Goal: Use online tool/utility: Use online tool/utility

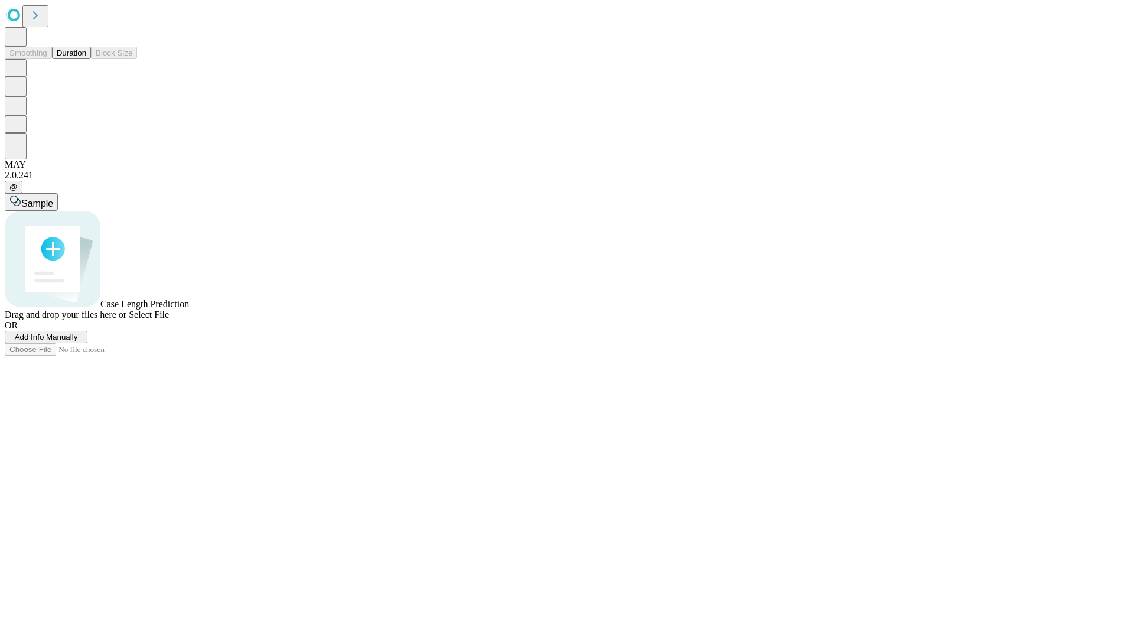
click at [86, 59] on button "Duration" at bounding box center [71, 53] width 39 height 12
click at [169, 320] on span "Select File" at bounding box center [149, 315] width 40 height 10
